Goal: Transaction & Acquisition: Purchase product/service

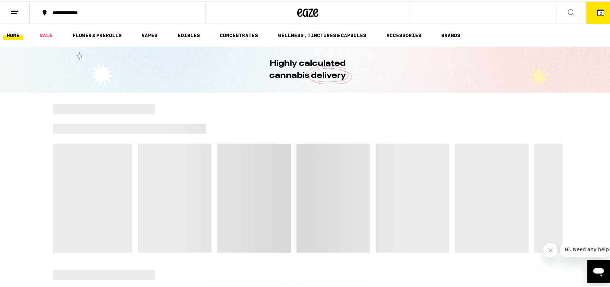
click at [601, 13] on button "2" at bounding box center [601, 11] width 30 height 22
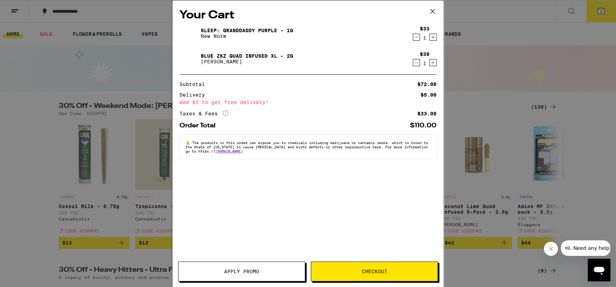
click at [417, 36] on icon "Decrement" at bounding box center [416, 37] width 6 height 8
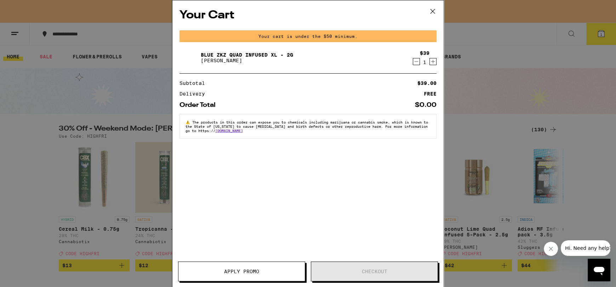
click at [415, 61] on icon "Decrement" at bounding box center [416, 61] width 6 height 8
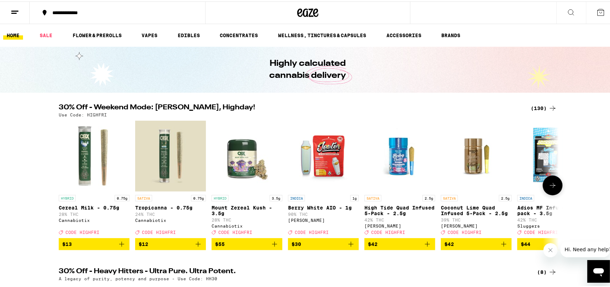
drag, startPoint x: 118, startPoint y: 253, endPoint x: 118, endPoint y: 257, distance: 3.9
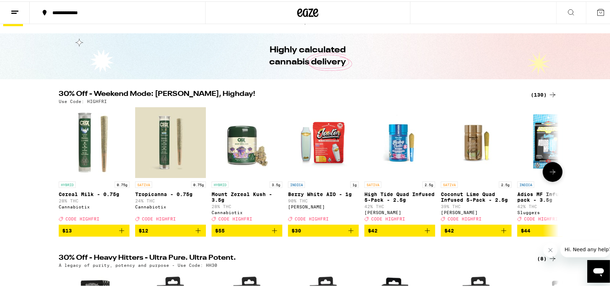
scroll to position [35, 0]
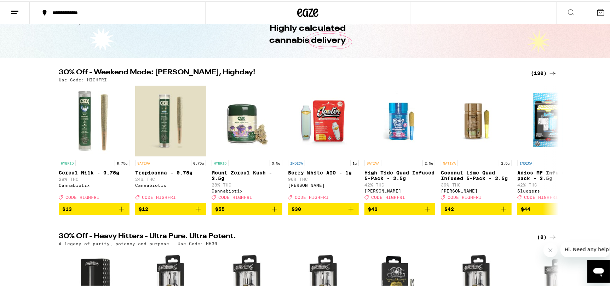
click at [541, 70] on div "(130)" at bounding box center [544, 72] width 26 height 8
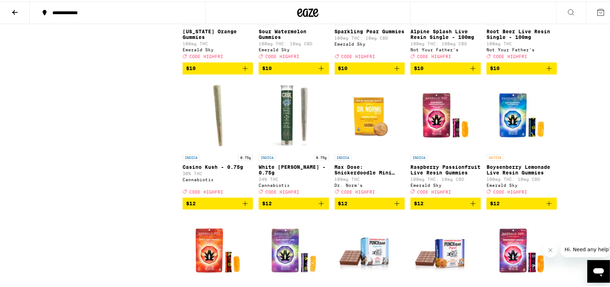
scroll to position [849, 0]
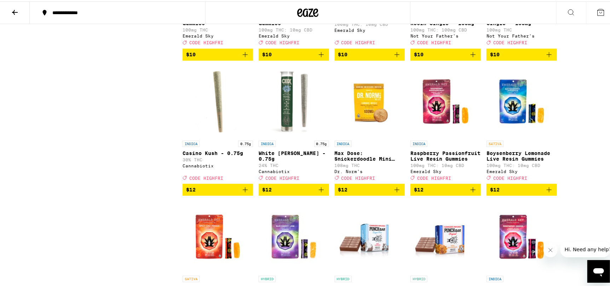
click at [319, 191] on icon "Add to bag" at bounding box center [321, 188] width 5 height 5
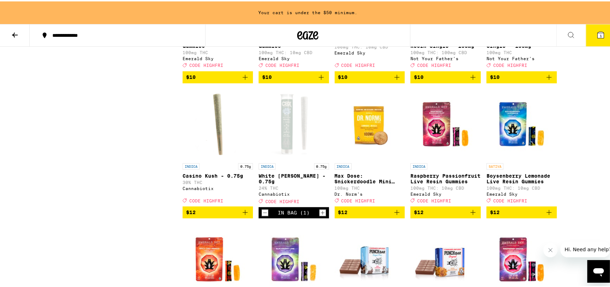
scroll to position [872, 0]
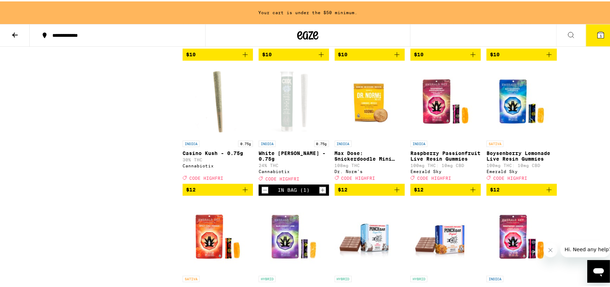
click at [243, 192] on icon "Add to bag" at bounding box center [245, 188] width 8 height 8
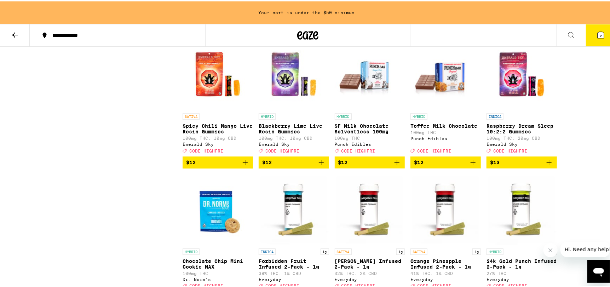
scroll to position [1049, 0]
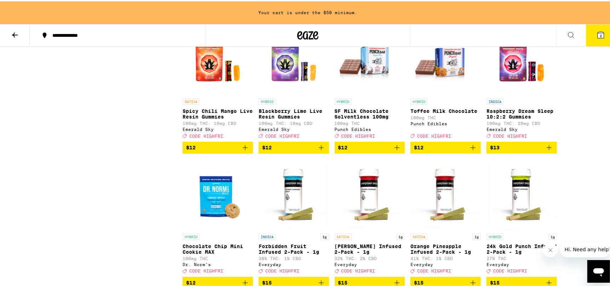
click at [513, 90] on img "Open page for Raspberry Dream Sleep 10:2:2 Gummies from Emerald Sky" at bounding box center [522, 58] width 70 height 71
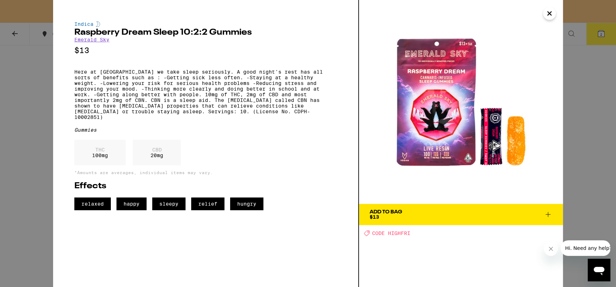
click at [552, 12] on icon "Close" at bounding box center [549, 13] width 8 height 11
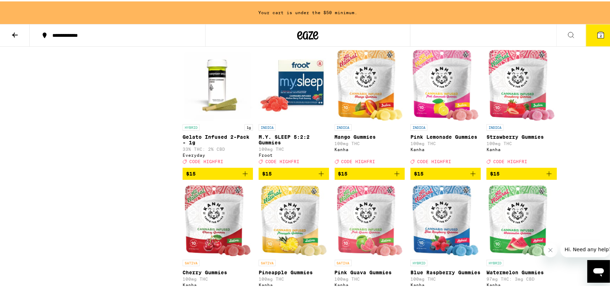
scroll to position [1296, 0]
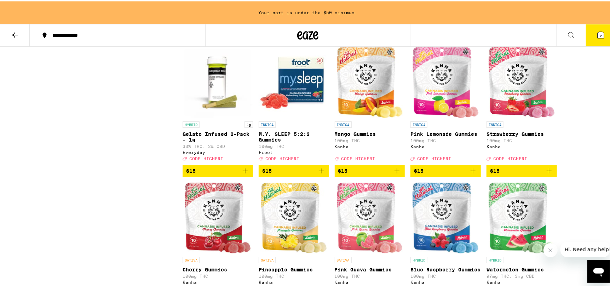
click at [286, 116] on img "Open page for M.Y. SLEEP 5:2:2 Gummies from Froot" at bounding box center [294, 81] width 70 height 71
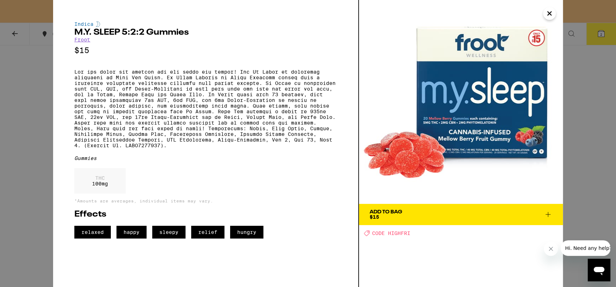
drag, startPoint x: 548, startPoint y: 18, endPoint x: 553, endPoint y: 13, distance: 6.8
click at [550, 11] on icon "Close" at bounding box center [549, 13] width 8 height 11
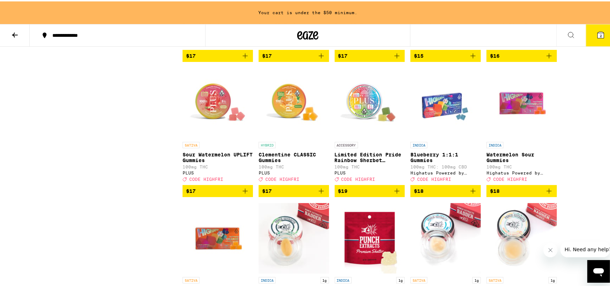
scroll to position [1718, 0]
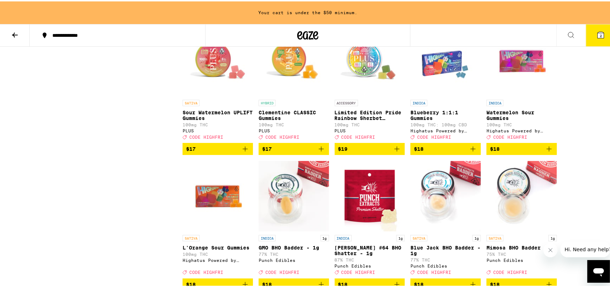
click at [471, 152] on icon "Add to bag" at bounding box center [473, 147] width 8 height 8
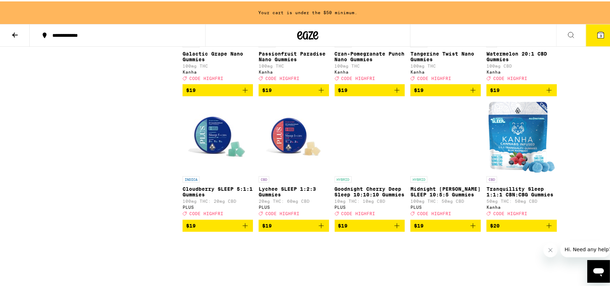
scroll to position [2249, 0]
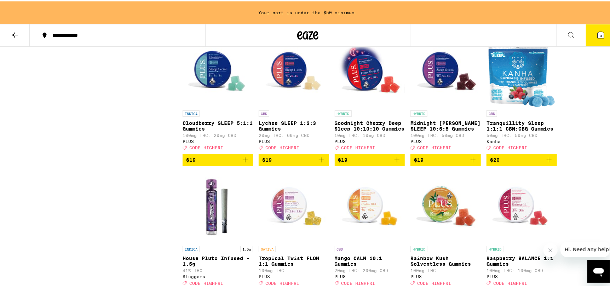
click at [547, 163] on icon "Add to bag" at bounding box center [549, 158] width 8 height 8
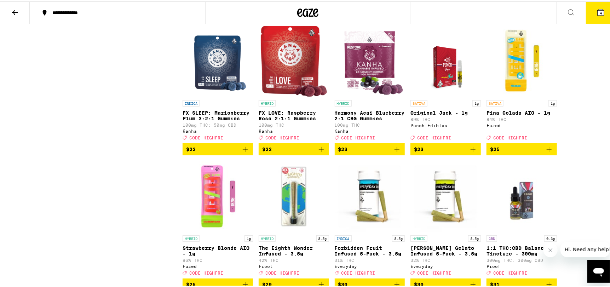
scroll to position [2509, 0]
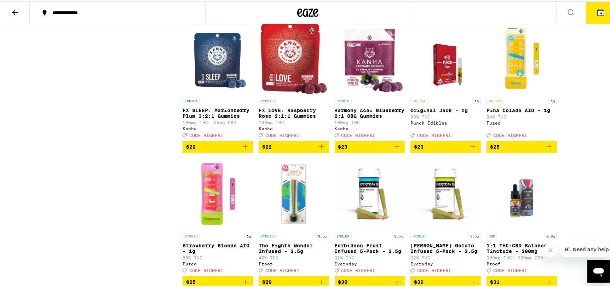
click at [241, 150] on icon "Add to bag" at bounding box center [245, 145] width 8 height 8
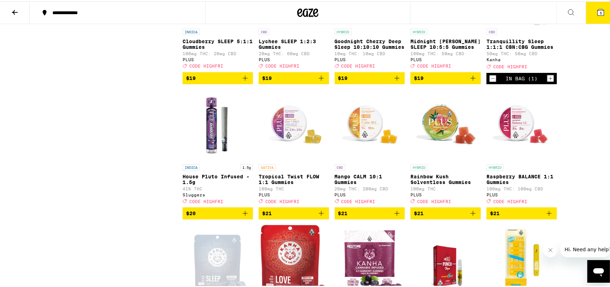
scroll to position [2262, 0]
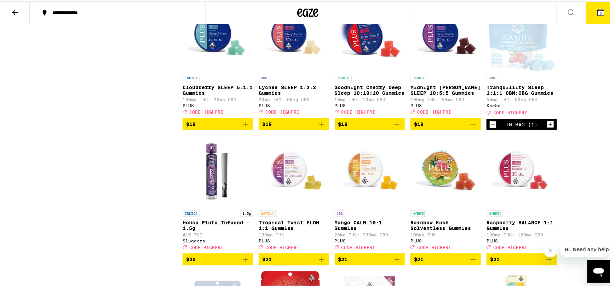
click at [490, 127] on icon "Decrement" at bounding box center [493, 123] width 6 height 8
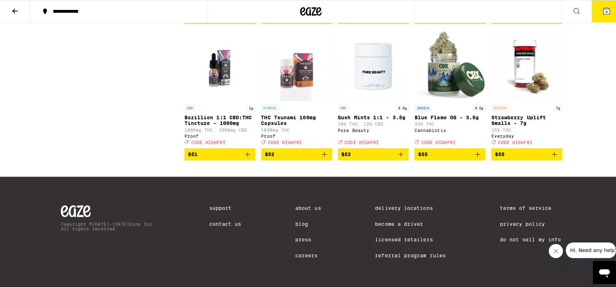
scroll to position [3535, 0]
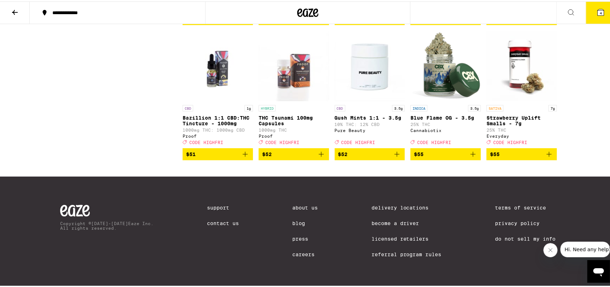
click at [600, 11] on span "4" at bounding box center [601, 12] width 2 height 4
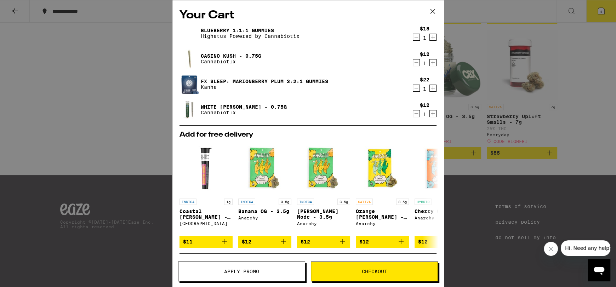
click at [431, 9] on icon at bounding box center [432, 11] width 11 height 11
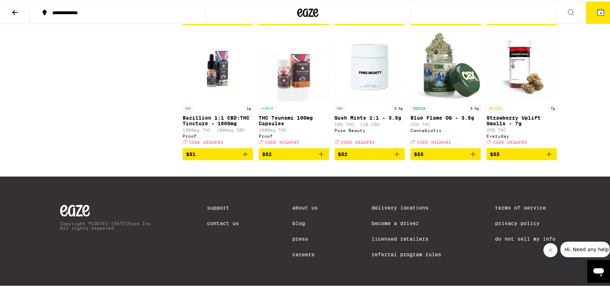
click at [596, 17] on button "4" at bounding box center [601, 11] width 30 height 22
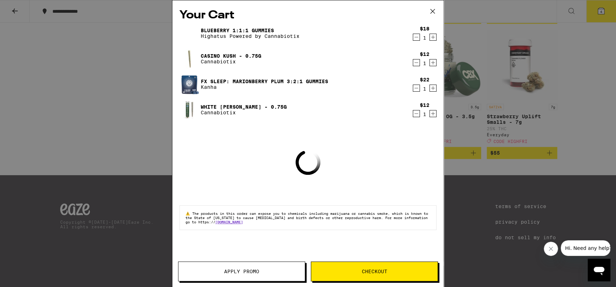
click at [226, 269] on span "Apply Promo" at bounding box center [241, 271] width 35 height 5
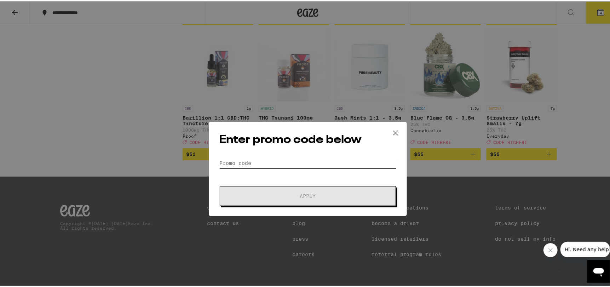
click at [244, 140] on input "Promo Code" at bounding box center [308, 137] width 178 height 11
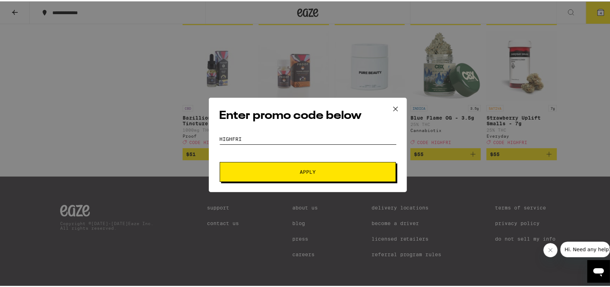
type input "highfri"
click at [220, 161] on button "Apply" at bounding box center [308, 171] width 176 height 20
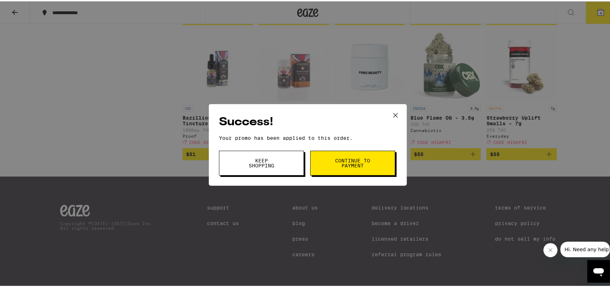
click at [275, 162] on span "Keep Shopping" at bounding box center [261, 162] width 36 height 10
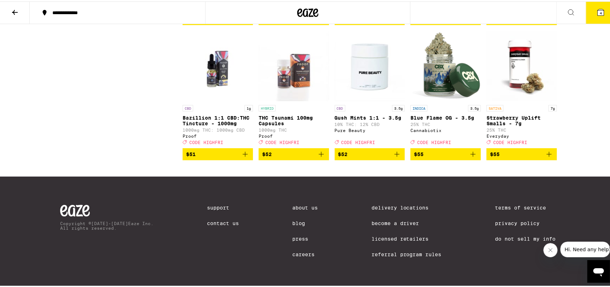
click at [606, 14] on button "4" at bounding box center [601, 11] width 30 height 22
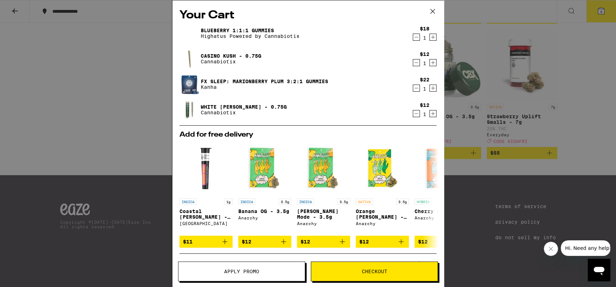
click at [430, 89] on icon "Increment" at bounding box center [433, 88] width 6 height 8
click at [431, 9] on icon at bounding box center [432, 11] width 11 height 11
